Goal: Transaction & Acquisition: Purchase product/service

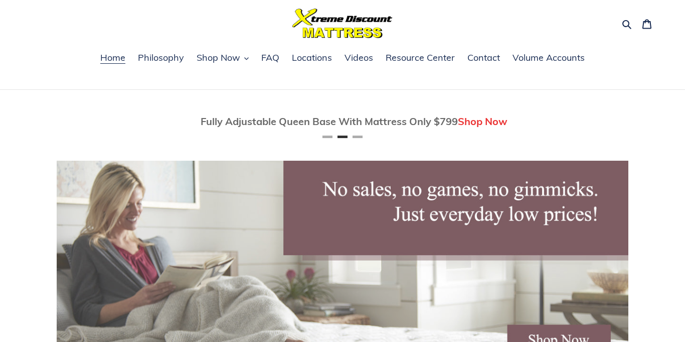
scroll to position [0, 572]
click at [225, 58] on span "Shop Now" at bounding box center [219, 58] width 44 height 12
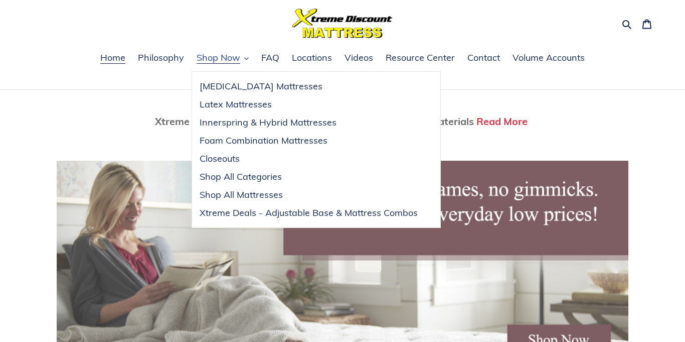
scroll to position [0, 1143]
click at [224, 196] on span "Shop All Mattresses" at bounding box center [241, 195] width 83 height 12
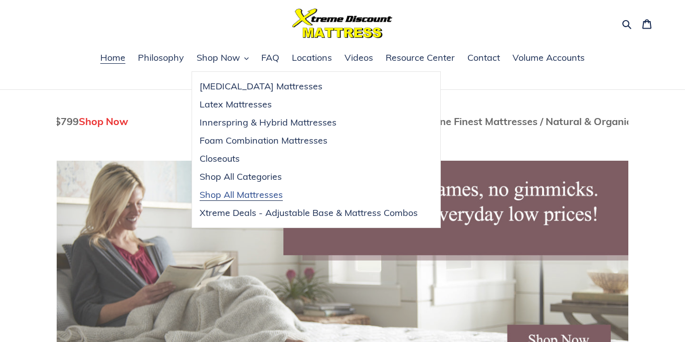
scroll to position [0, 582]
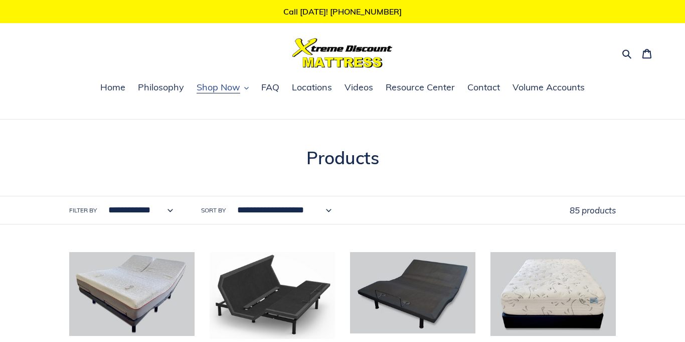
click at [222, 85] on span "Shop Now" at bounding box center [219, 87] width 44 height 12
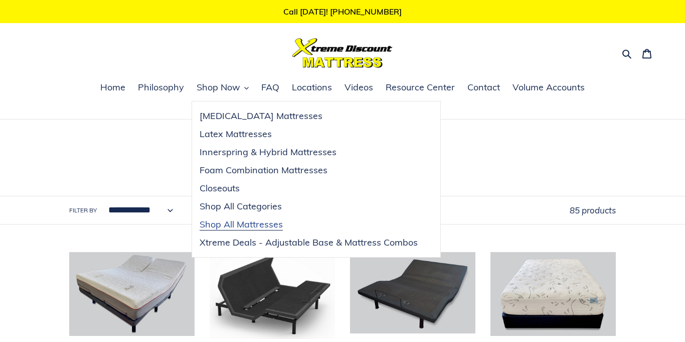
click at [227, 225] on span "Shop All Mattresses" at bounding box center [241, 224] width 83 height 12
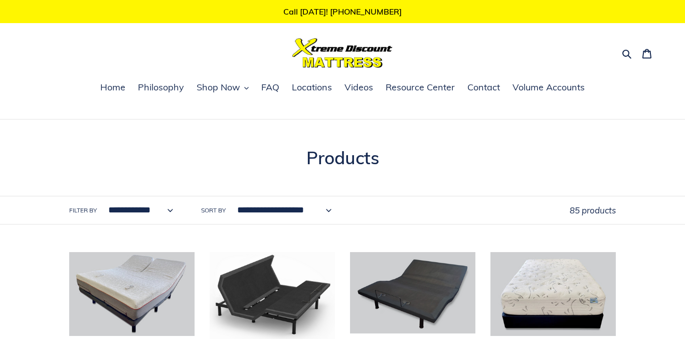
click at [327, 210] on select "**********" at bounding box center [281, 210] width 107 height 28
click at [598, 147] on h1 "Collection: Products" at bounding box center [342, 157] width 547 height 21
click at [268, 88] on span "FAQ" at bounding box center [270, 87] width 18 height 12
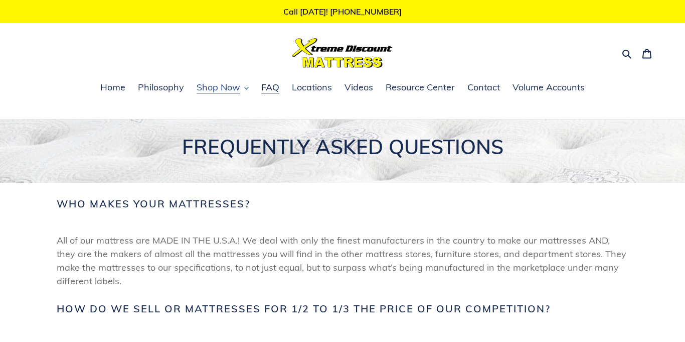
click at [228, 86] on span "Shop Now" at bounding box center [219, 87] width 44 height 12
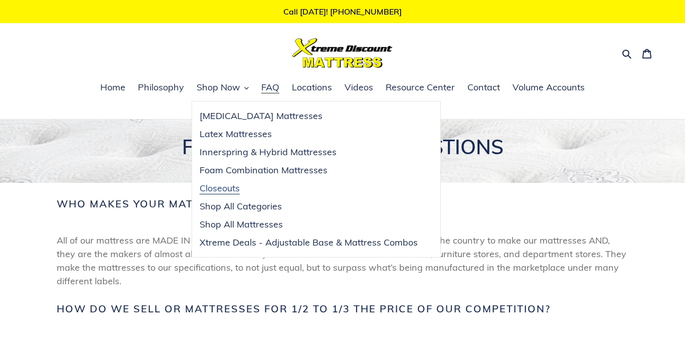
click at [232, 186] on span "Closeouts" at bounding box center [220, 188] width 40 height 12
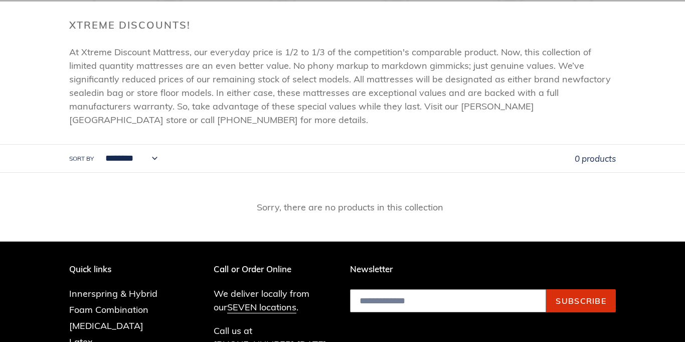
scroll to position [169, 0]
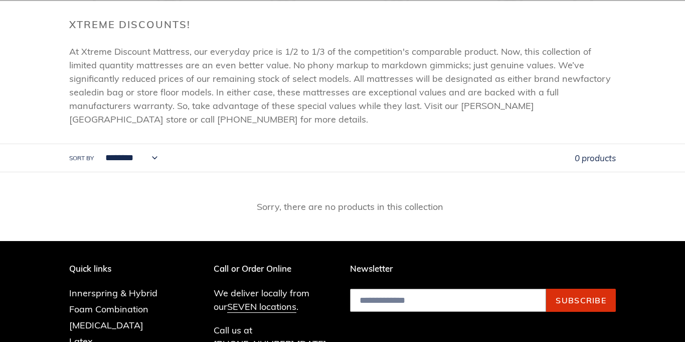
click at [150, 159] on select "**********" at bounding box center [128, 158] width 65 height 28
